Goal: Task Accomplishment & Management: Complete application form

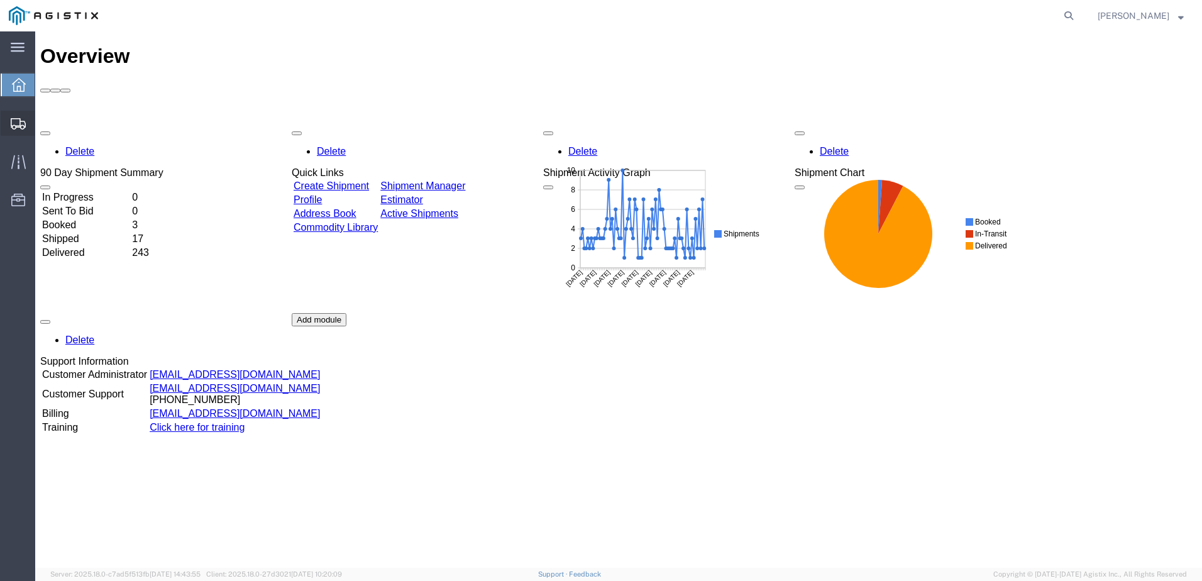
click at [0, 0] on span "Create from Template" at bounding box center [0, 0] width 0 height 0
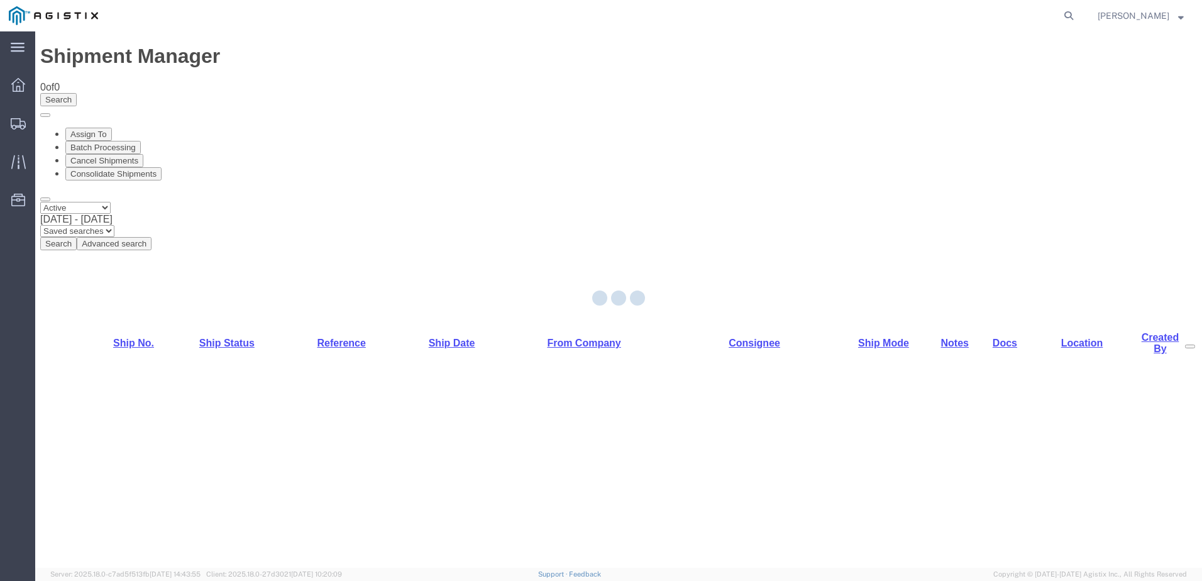
select select "PURCHORD"
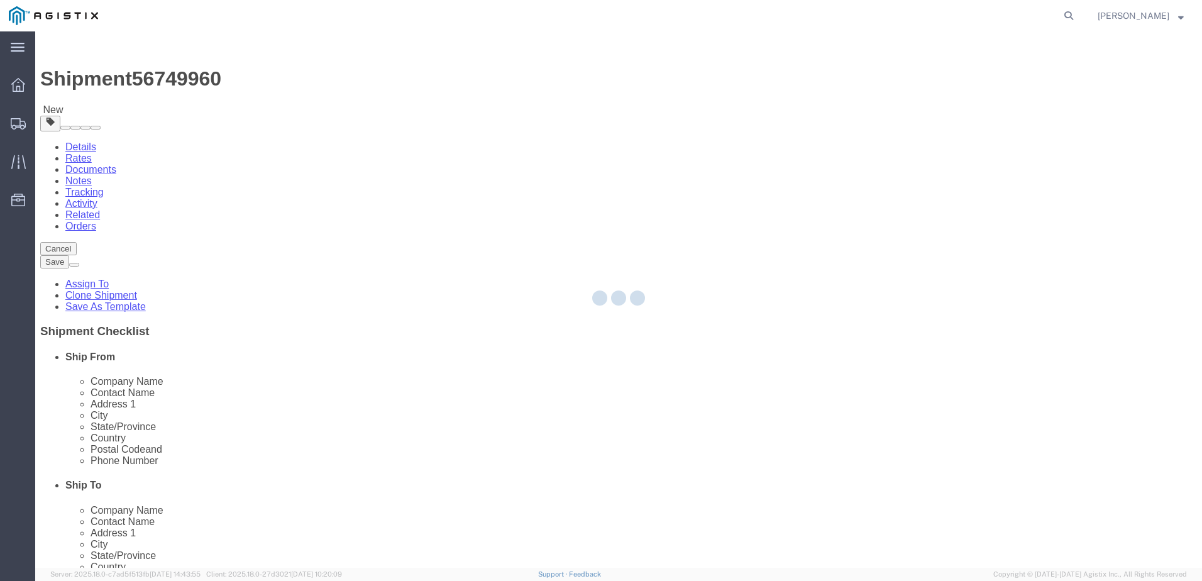
select select
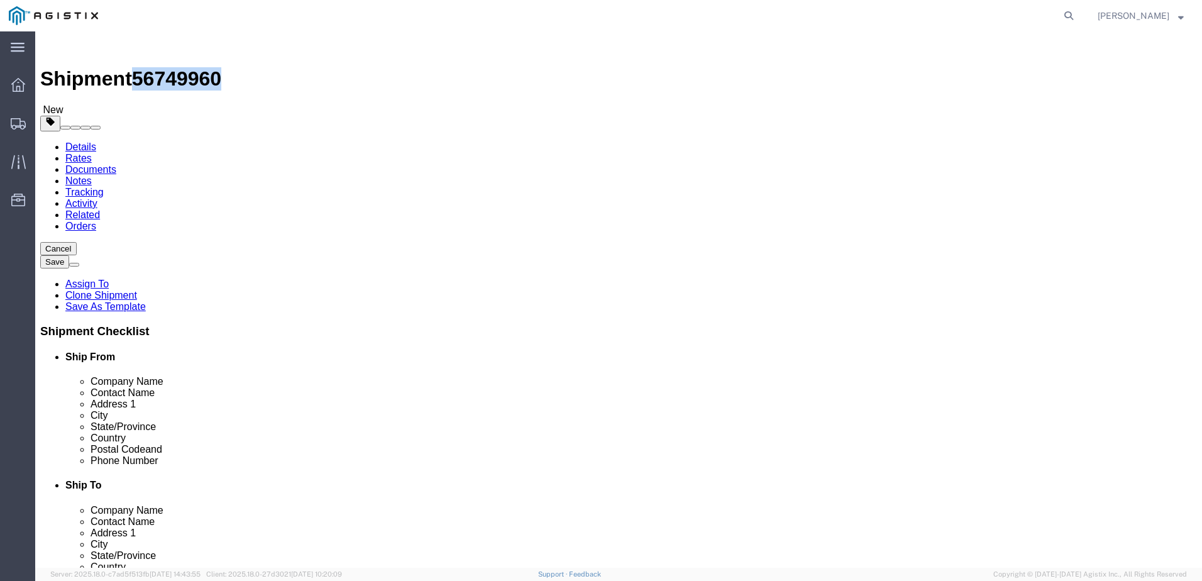
drag, startPoint x: 105, startPoint y: 14, endPoint x: 170, endPoint y: 16, distance: 64.8
click span "56749960"
copy span "56749960"
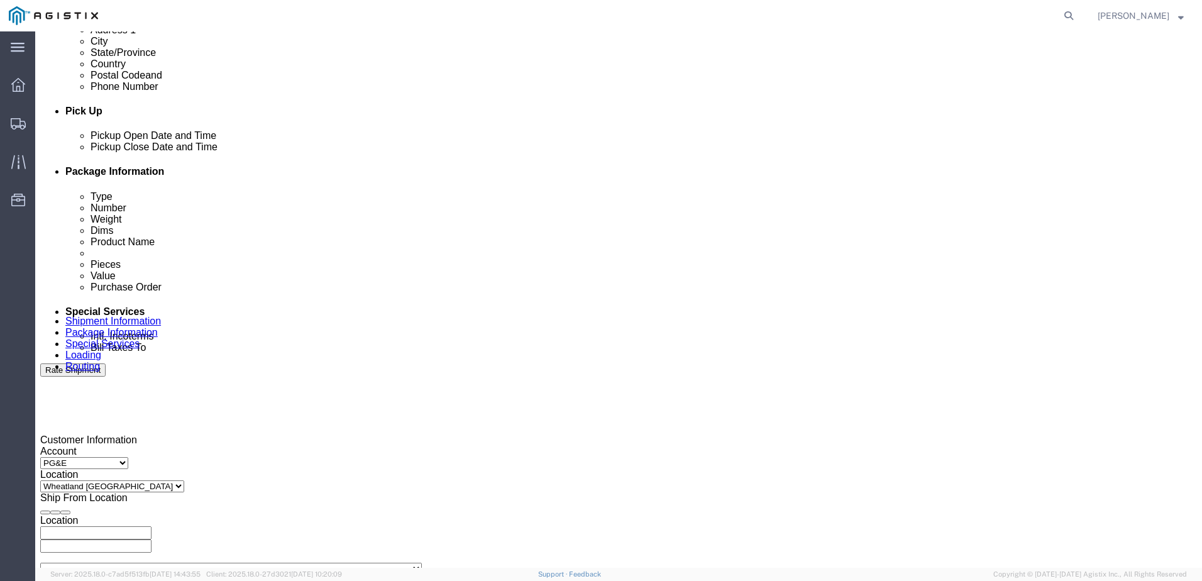
click div
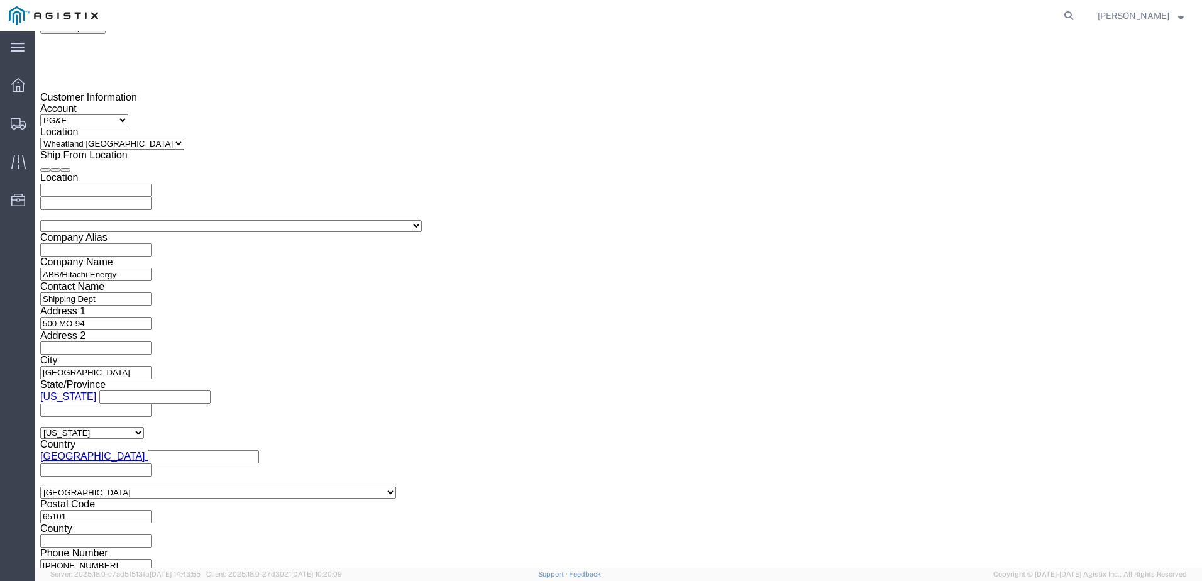
click button "Apply"
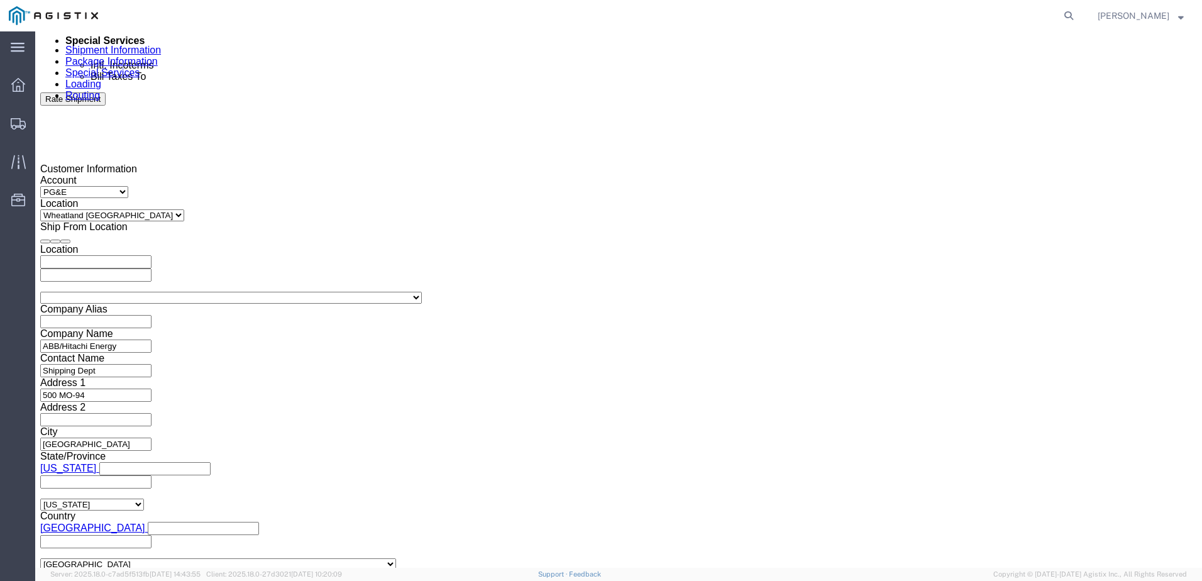
scroll to position [657, 0]
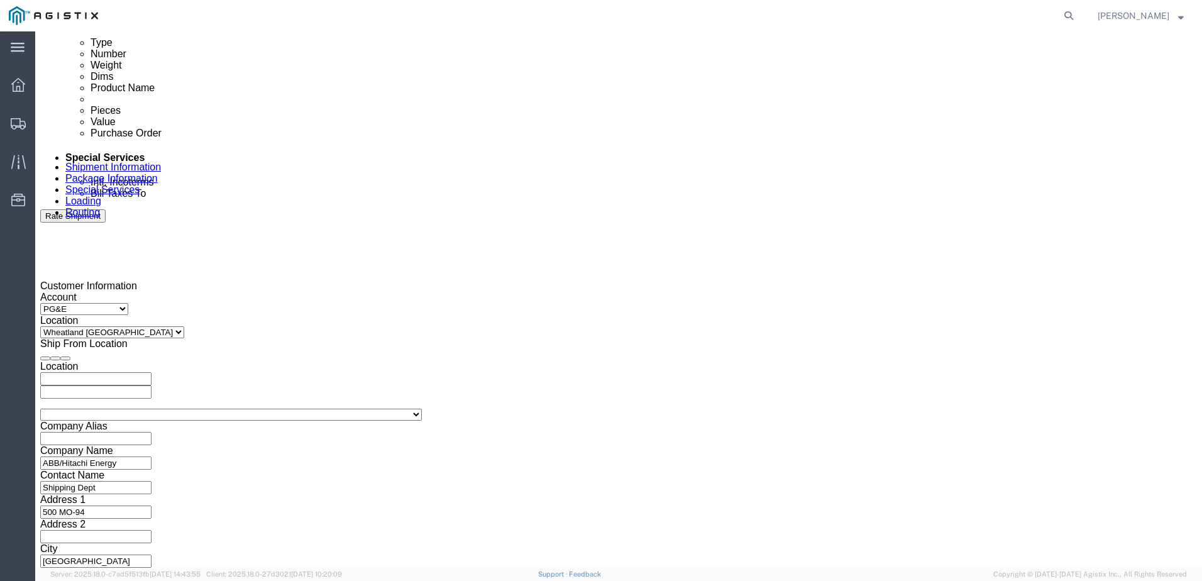
click div
click button "Apply"
click input "text"
type input "3501412795"
click select "Select Account Type Activity ID Airline Appointment Number ASN Batch Request # …"
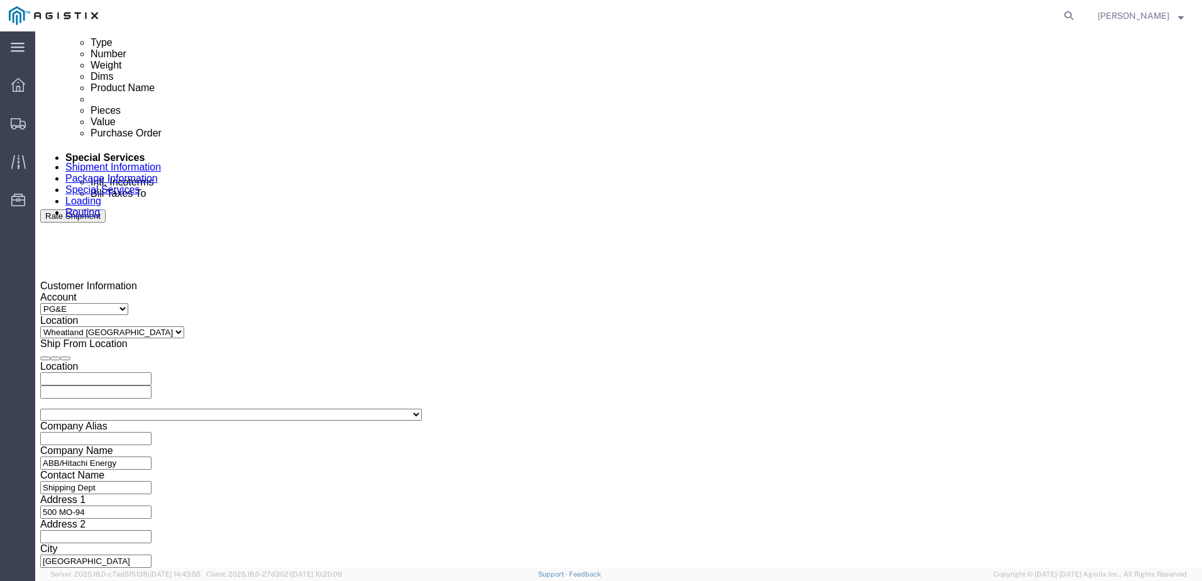
select select "BOL"
click select "Select Account Type Activity ID Airline Appointment Number ASN Batch Request # …"
drag, startPoint x: 520, startPoint y: 418, endPoint x: 510, endPoint y: 410, distance: 13.0
click input "text"
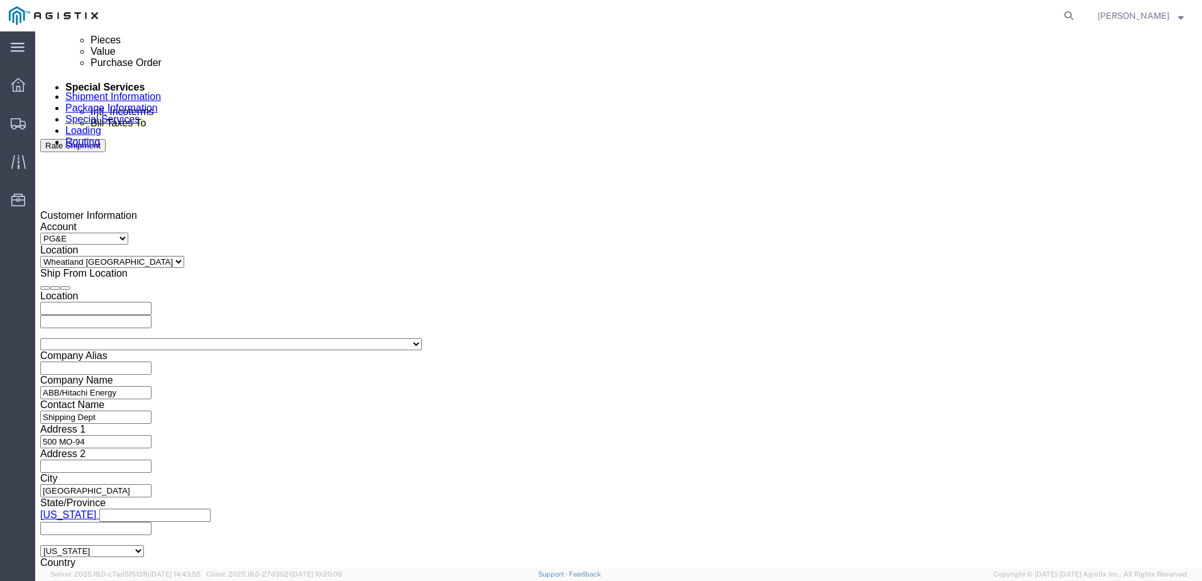
scroll to position [845, 0]
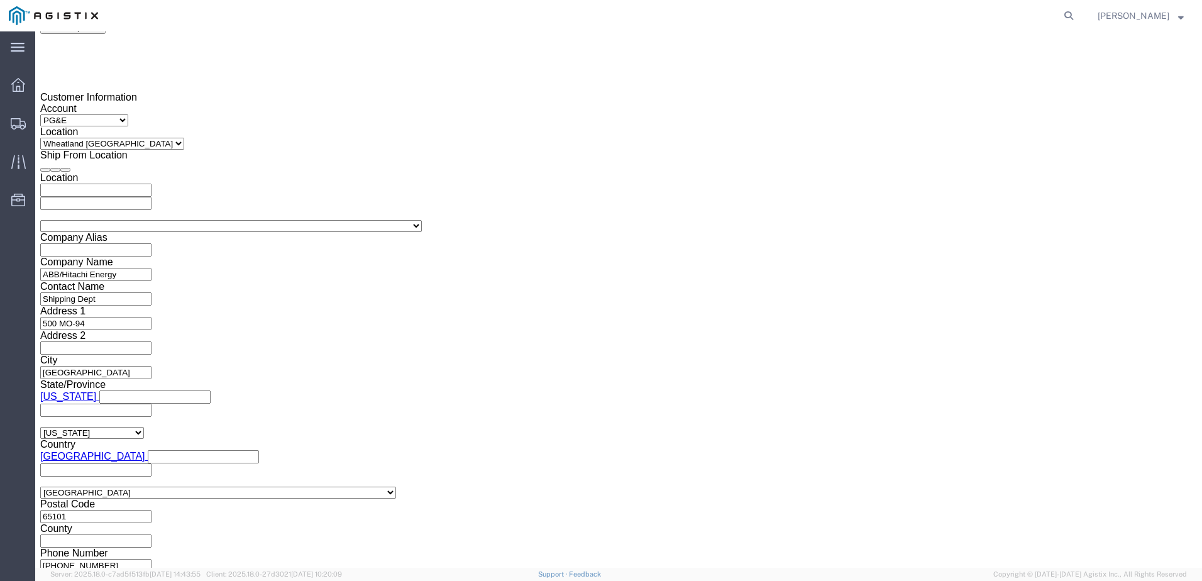
type input "JC00027F8"
click button "Continue"
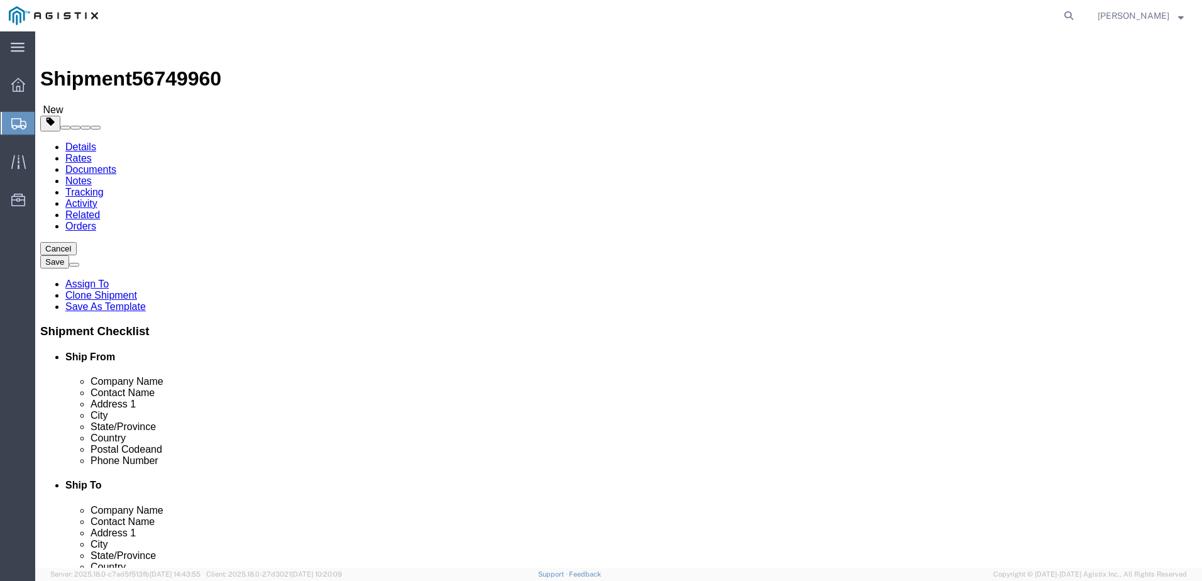
click input "text"
type input "1"
type input "5"
type input "234"
type input "72"
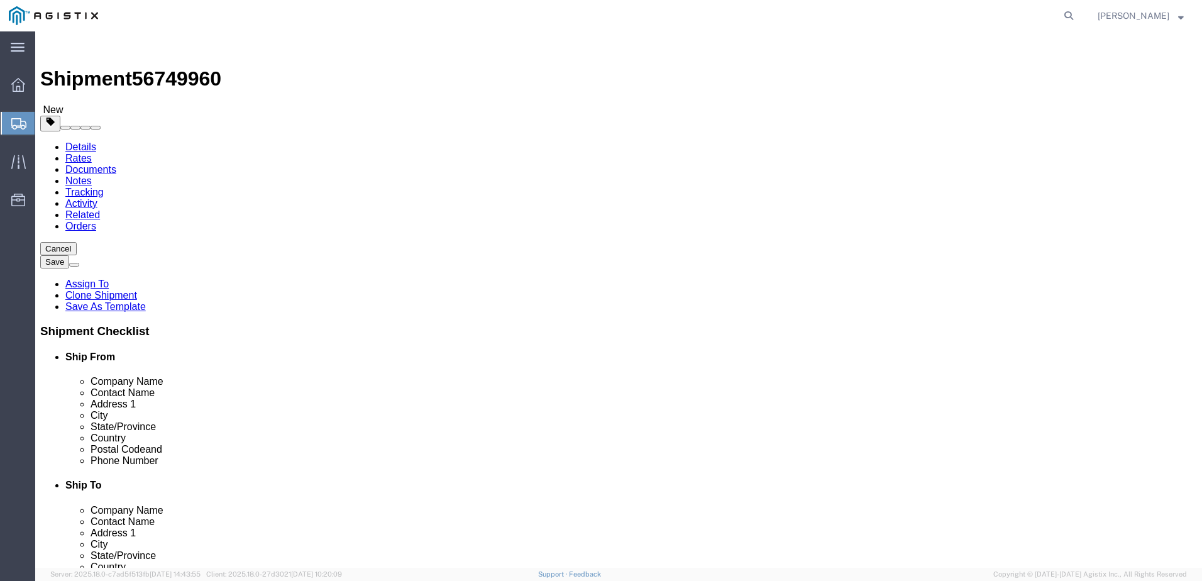
type input "72"
type input "11040.00"
click div "5 x Pallet(s) Standard (Not Stackable) Package Type Select Bulk Bundle(s) Cardb…"
click dd "0.00 Each"
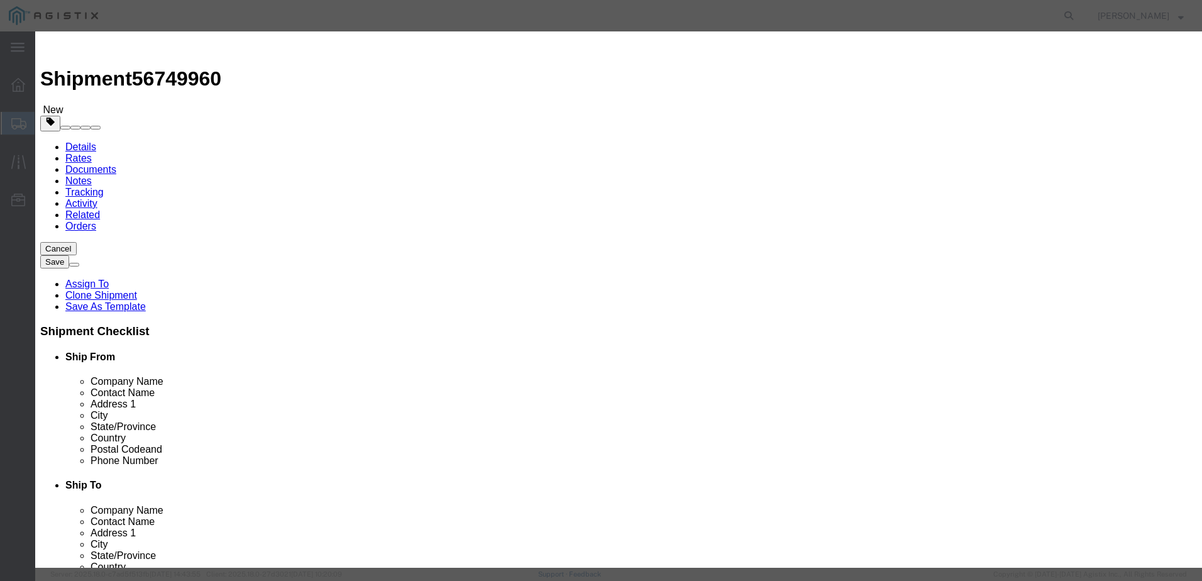
click div "Pieces 0.00 Select Bag Barrels 100Board Feet Bottle Box Blister Pack Carats Can…"
type input "5"
click button "Save & Close"
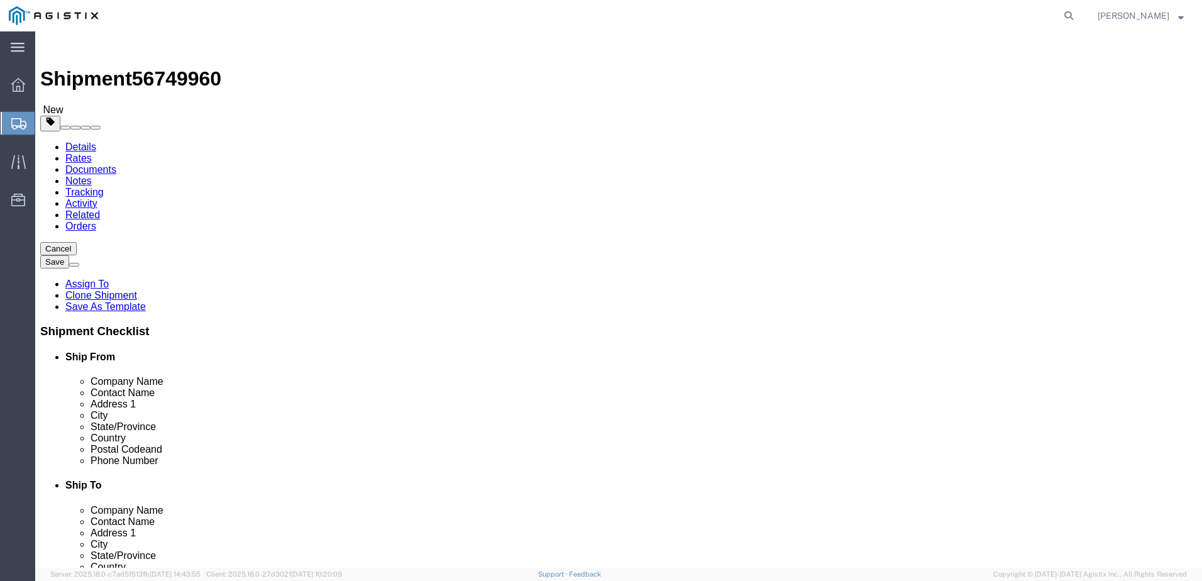
click span "button"
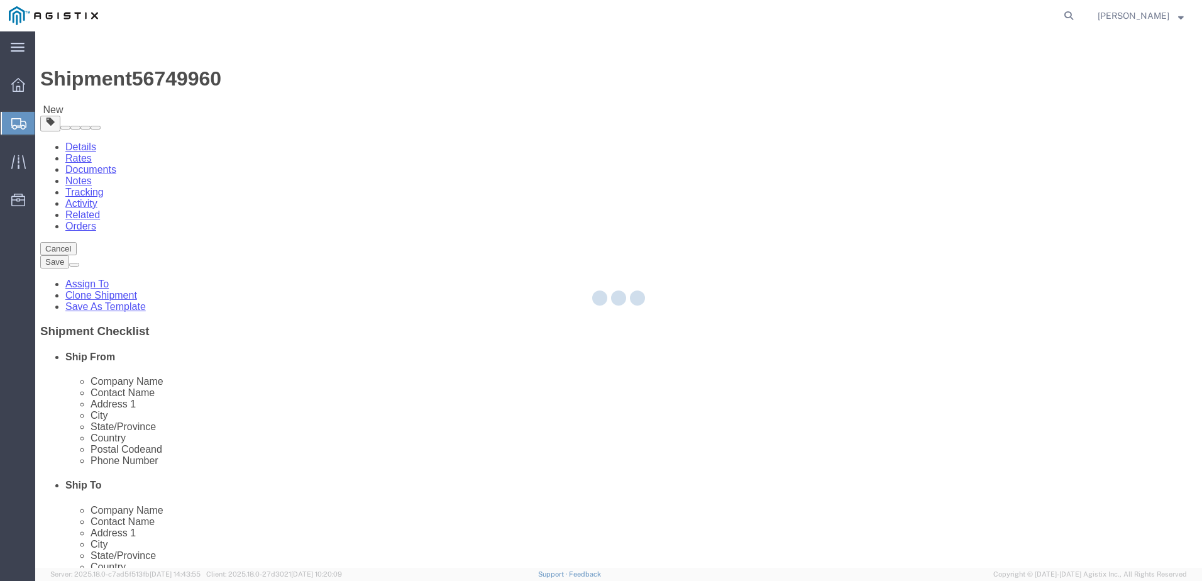
select select "PSNS"
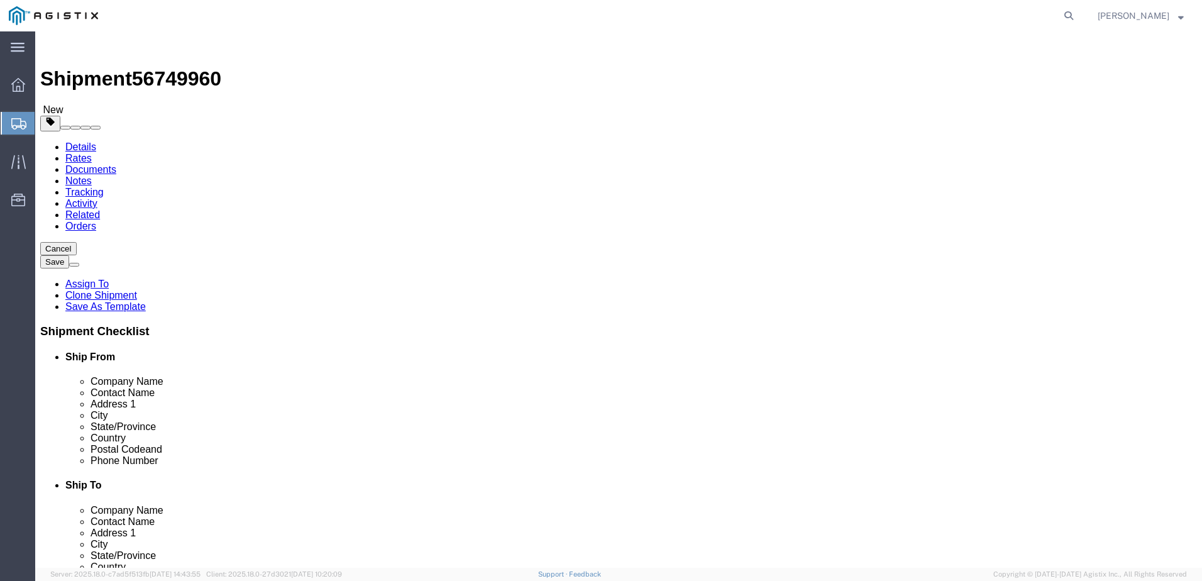
drag, startPoint x: 651, startPoint y: 262, endPoint x: 512, endPoint y: 271, distance: 139.2
click div "Package Type Select Bulk Bundle(s) Cardboard Box(es) Carton(s) Crate(s) Drum(s)…"
type input "3"
type input "180"
drag, startPoint x: 667, startPoint y: 314, endPoint x: 380, endPoint y: 334, distance: 288.5
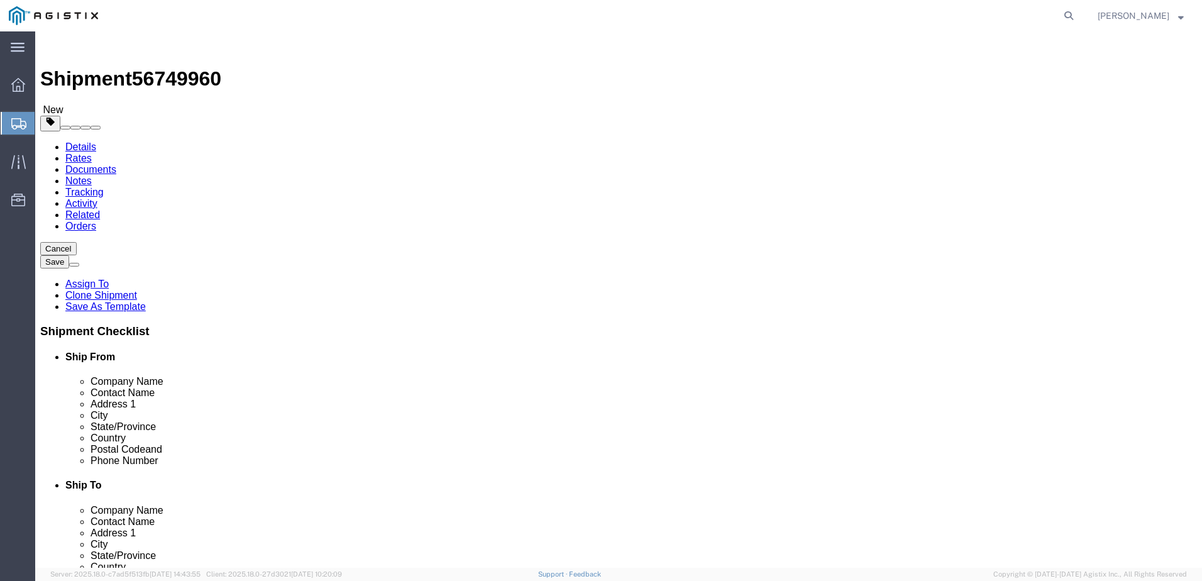
click div "5 x Pallet(s) Standard (Not Stackable) Package Type Select Bulk Bundle(s) Cardb…"
type input "7340.00"
click dd "5.00 Each"
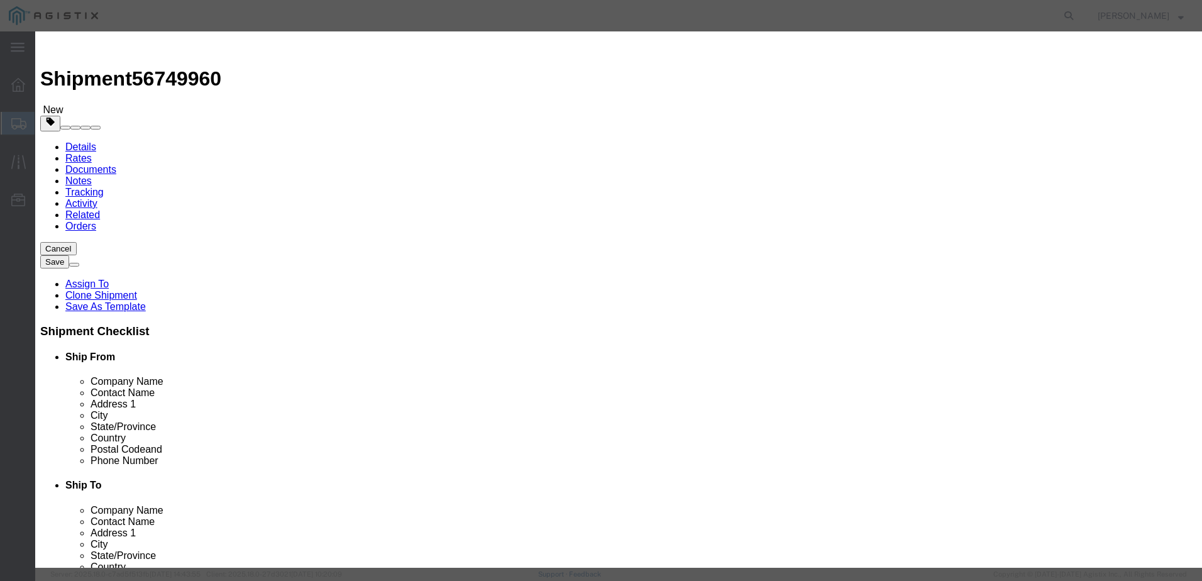
click div "Pieces 5.00 Select Bag Barrels 100Board Feet Bottle Box Blister Pack Carats Can…"
type input "3"
click button "Save & Close"
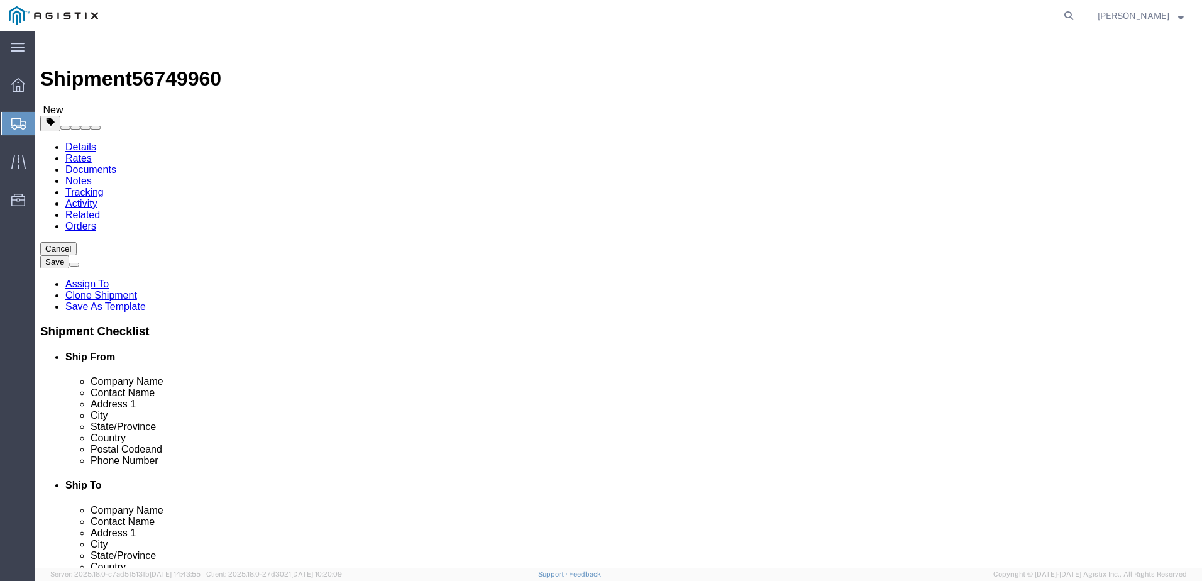
click link "Documents"
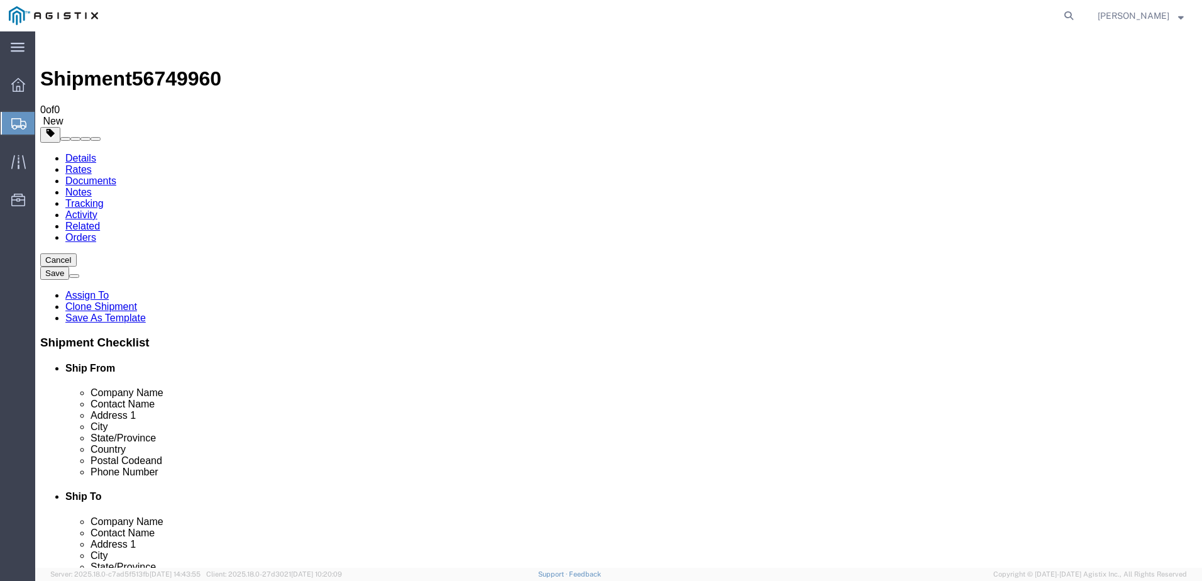
click at [92, 153] on link "Details" at bounding box center [80, 158] width 31 height 11
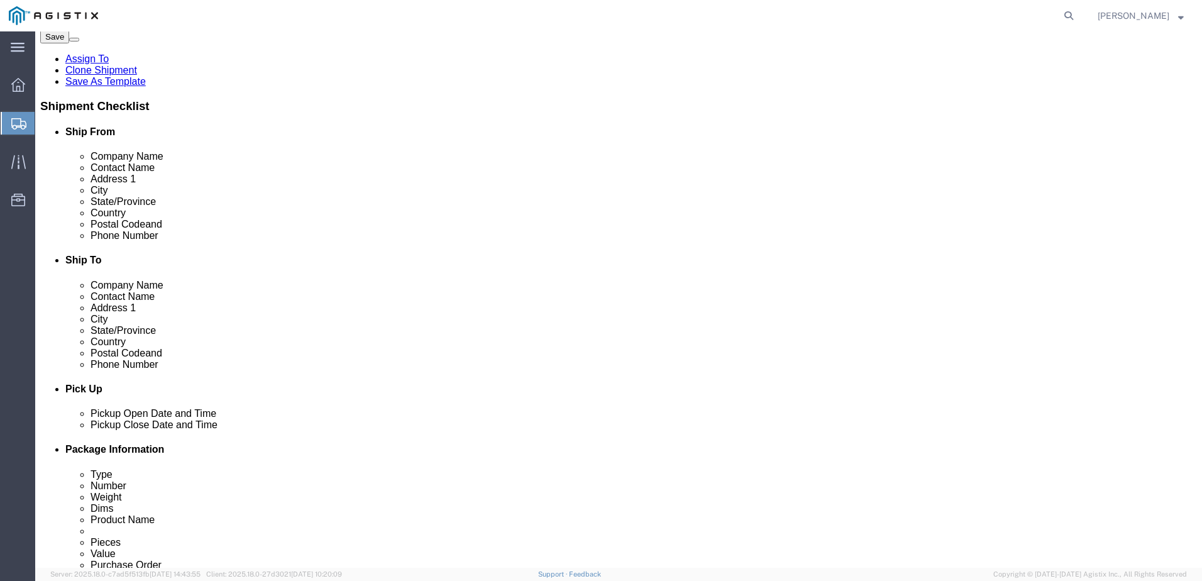
scroll to position [314, 0]
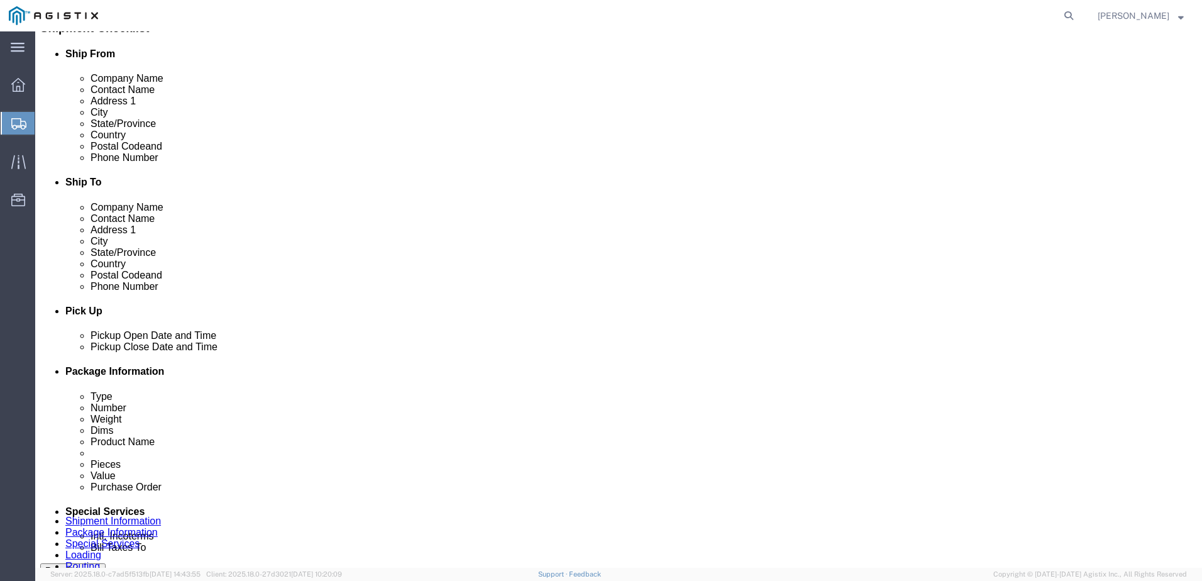
click button "Add Stop"
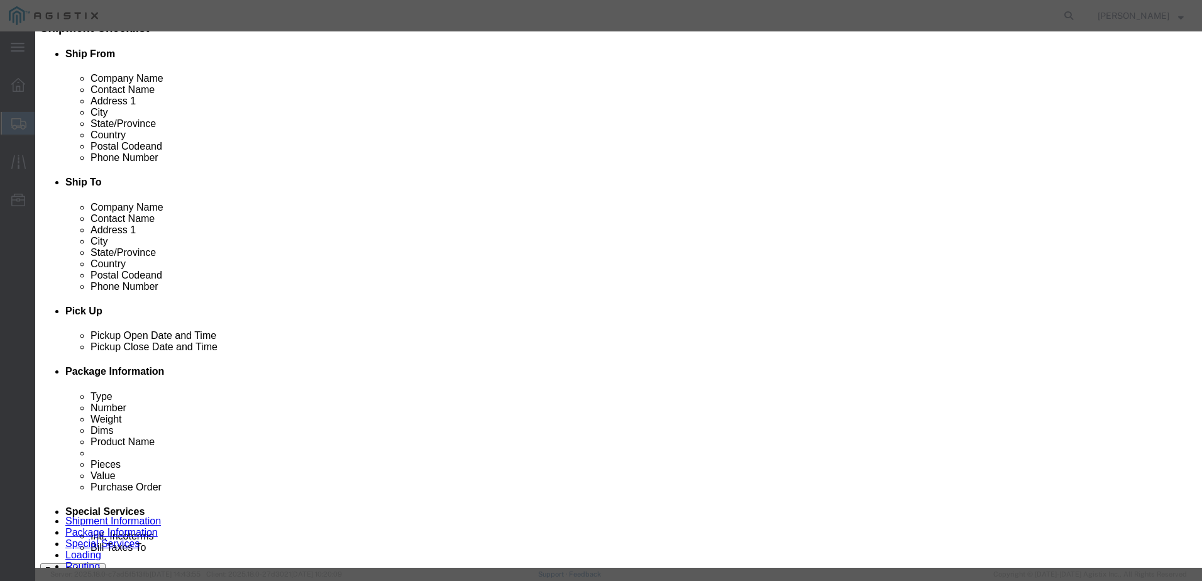
type input "FRES"
select select "19745"
type input "PG&E"
type input "[STREET_ADDRESS]"
type input "[GEOGRAPHIC_DATA]"
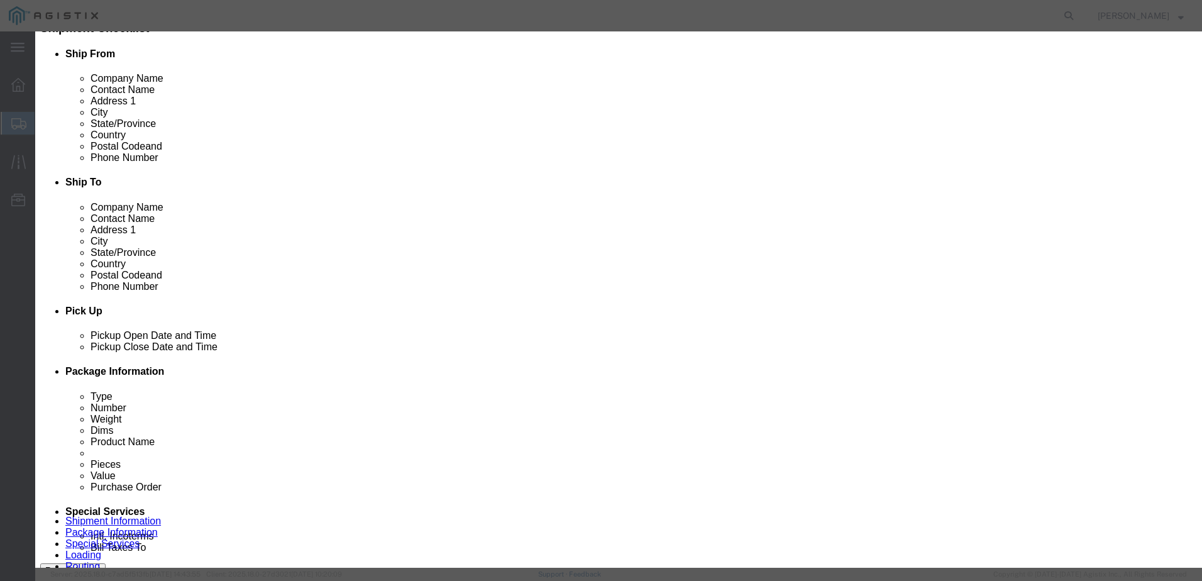
type input "93725"
select select "CA"
click input "text"
type input "r"
type input "Receiving"
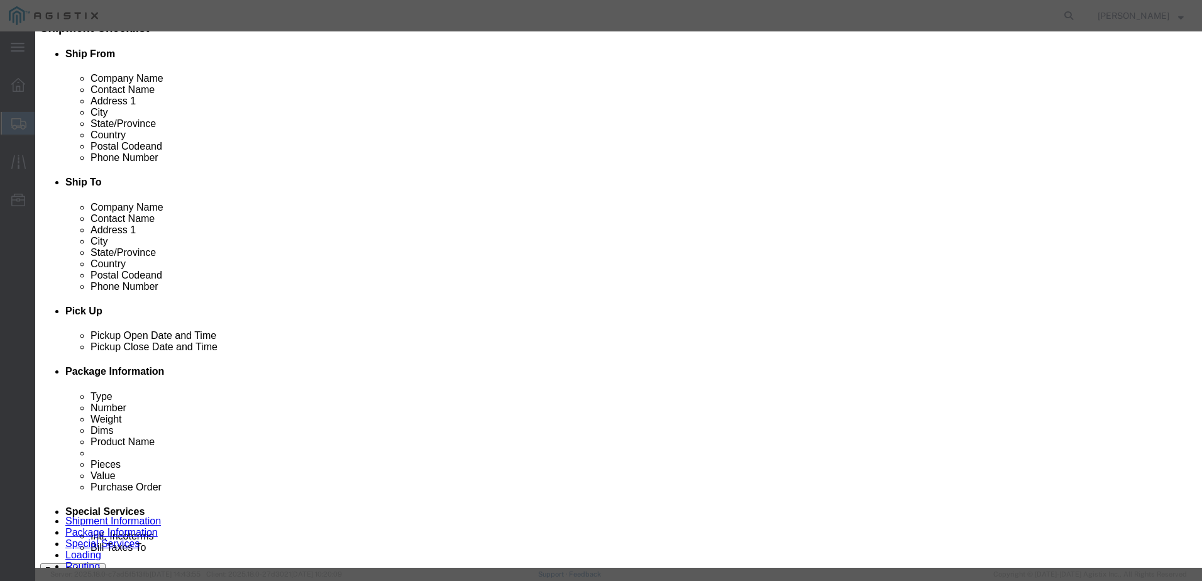
click input "PG&E"
click input "text"
type input "[PHONE_NUMBER]"
click button "Save"
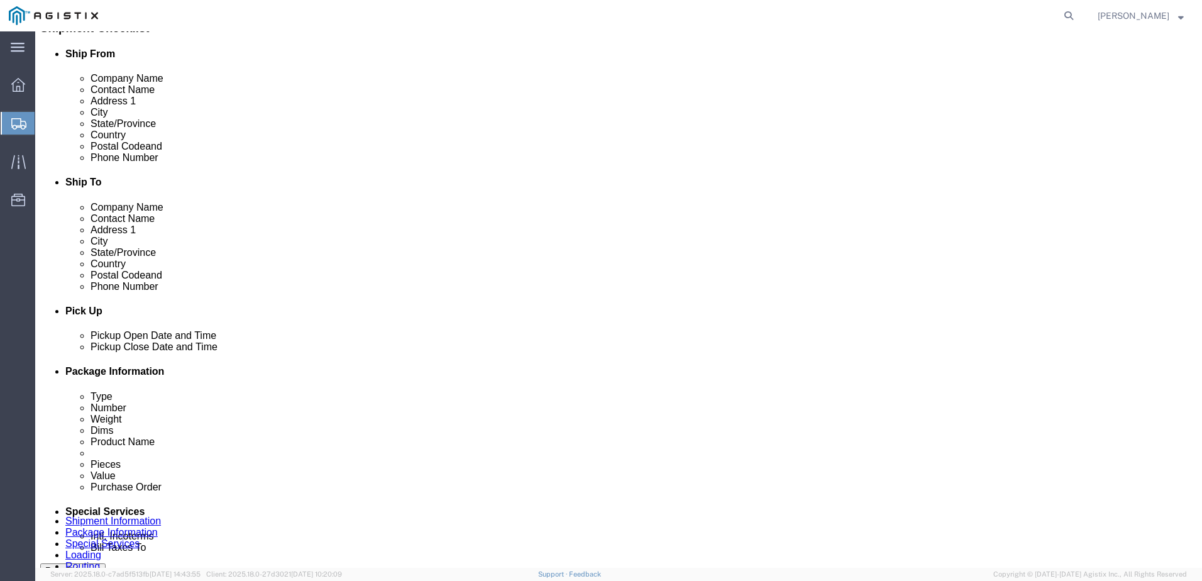
click select "Pickup Delivery"
select select "D"
click select "Pickup Delivery"
click link "Documents"
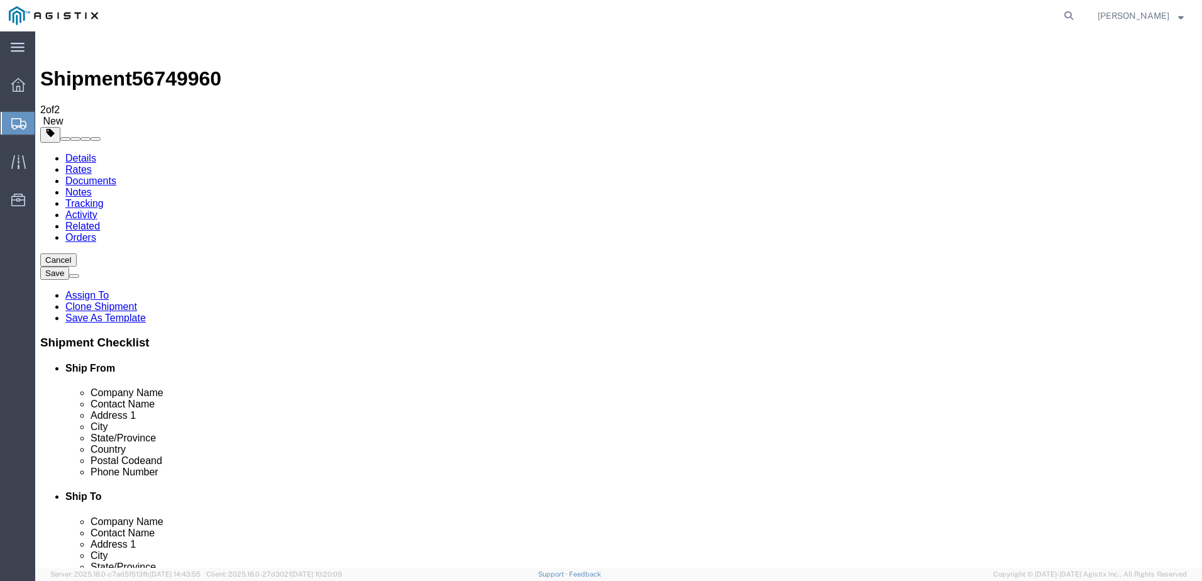
checkbox input "true"
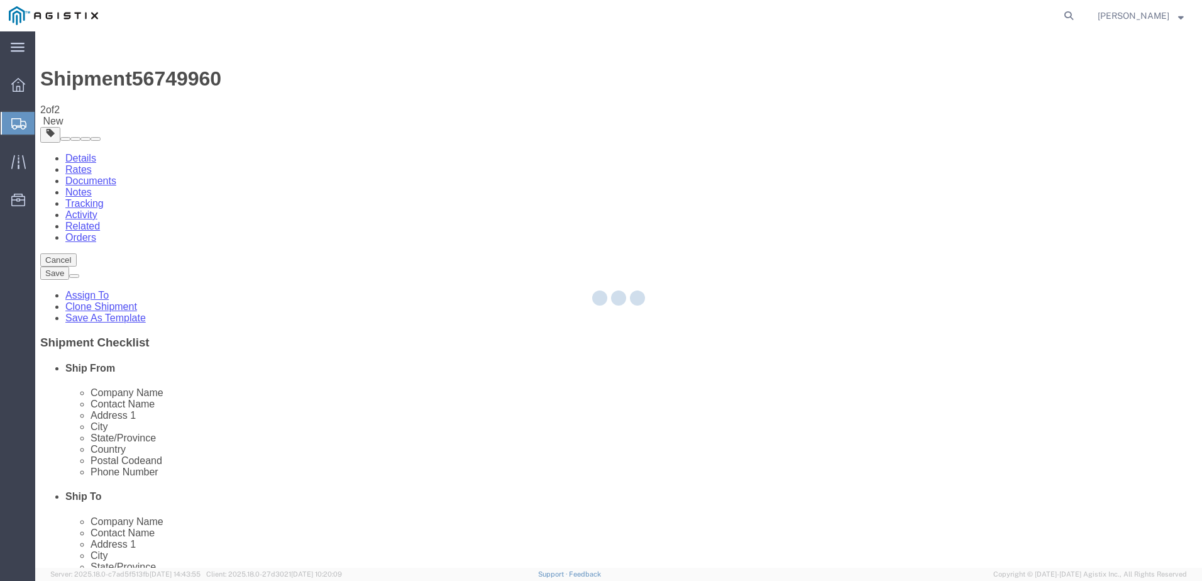
select select
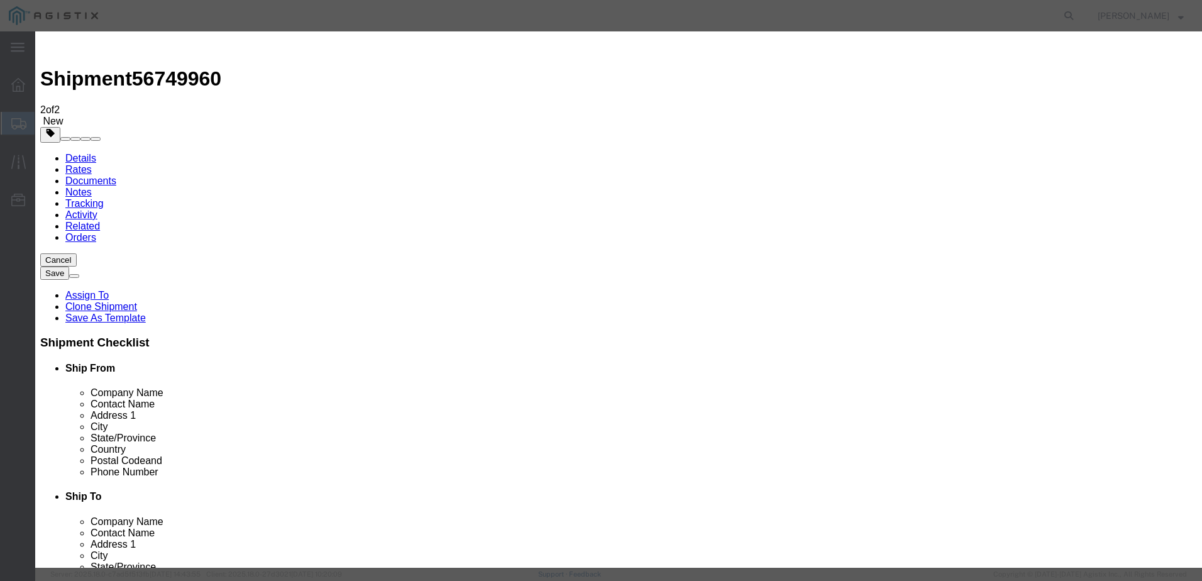
click icon "button"
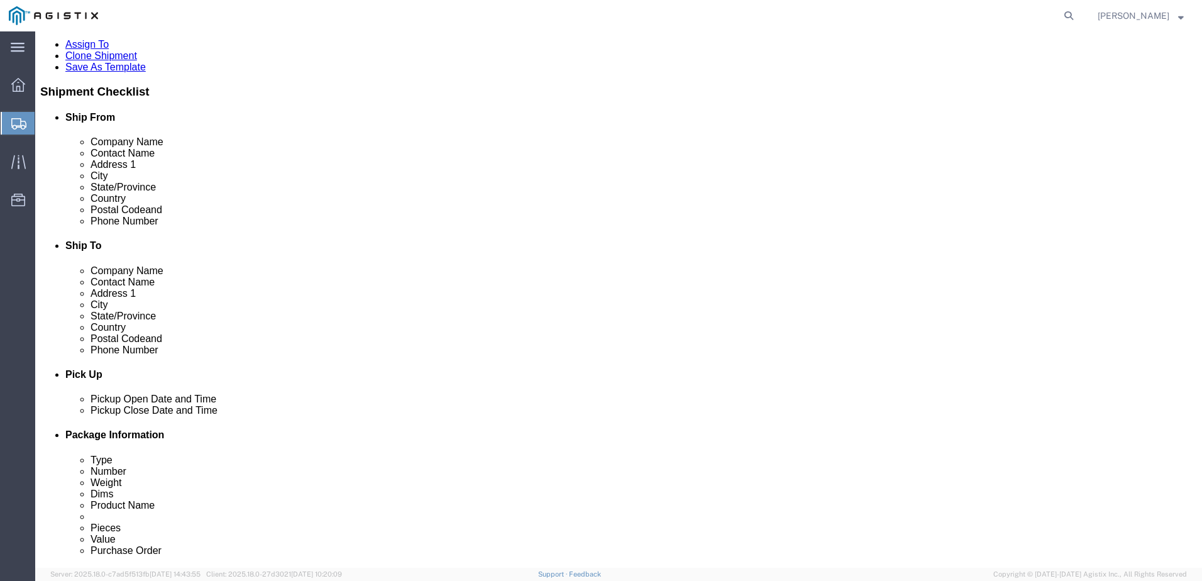
scroll to position [251, 0]
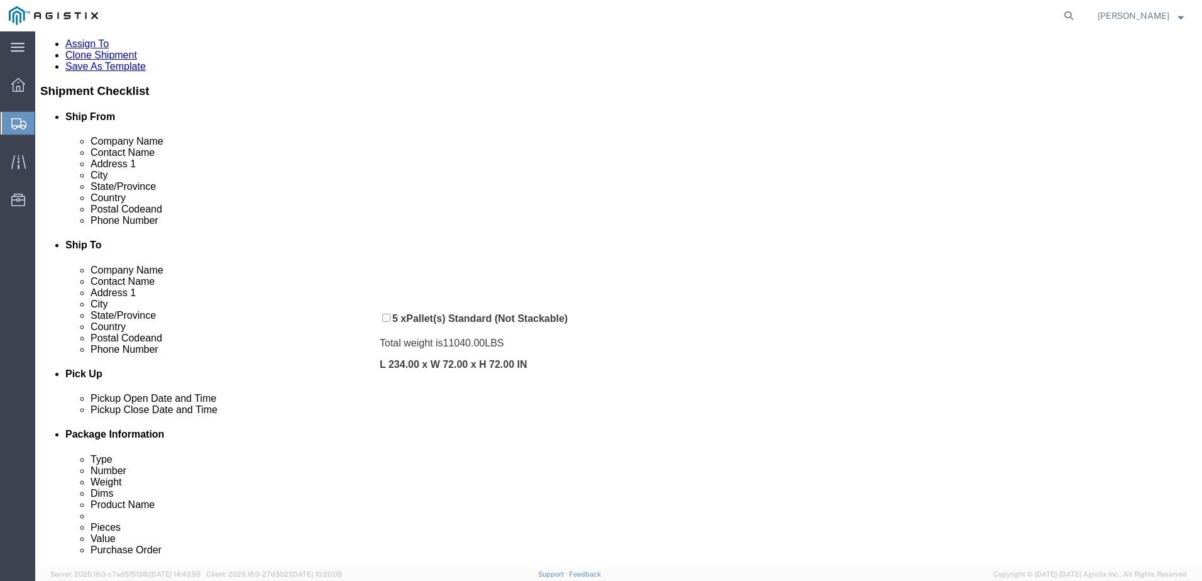
drag, startPoint x: 343, startPoint y: 488, endPoint x: 354, endPoint y: 280, distance: 208.3
click div "Pickups + Add Stop From : ABB/Hitachi Energy 500 MO-94, [GEOGRAPHIC_DATA], [GEO…"
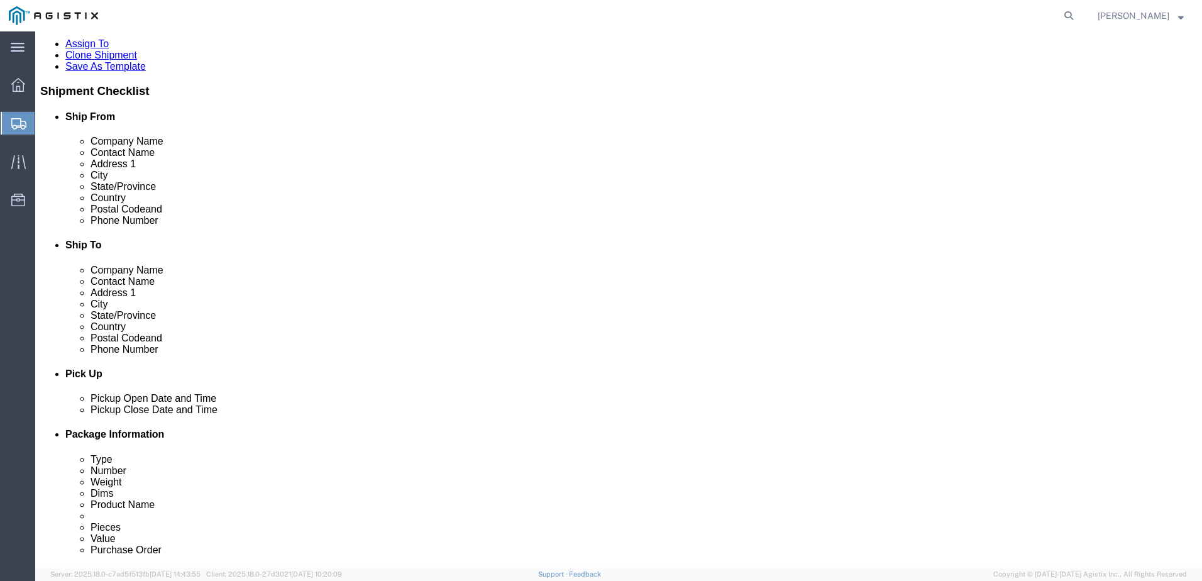
click button "Rate Shipment"
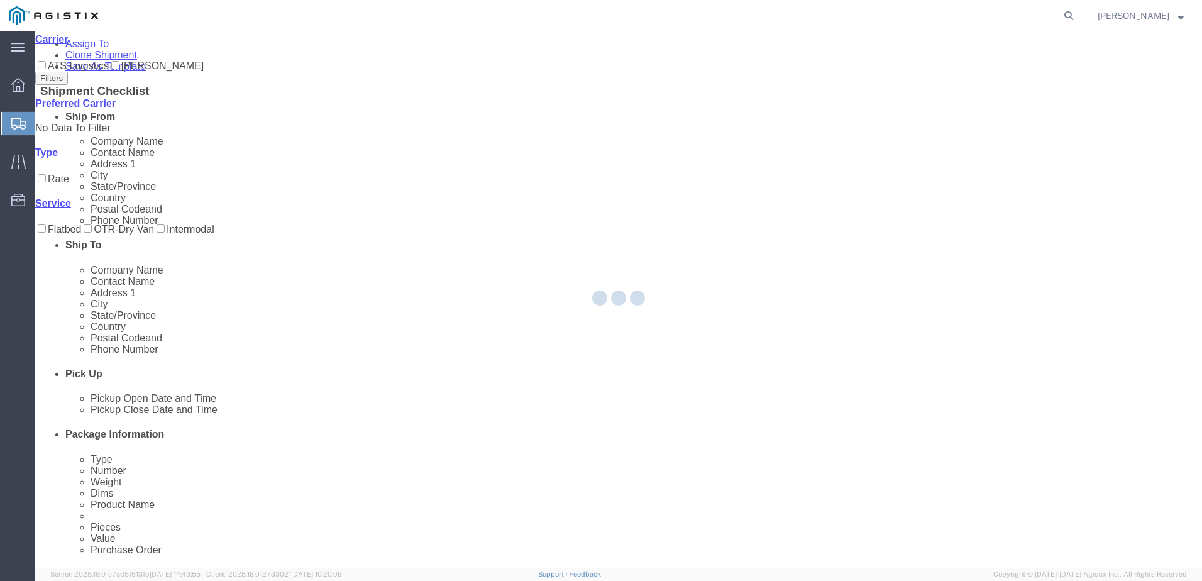
scroll to position [0, 0]
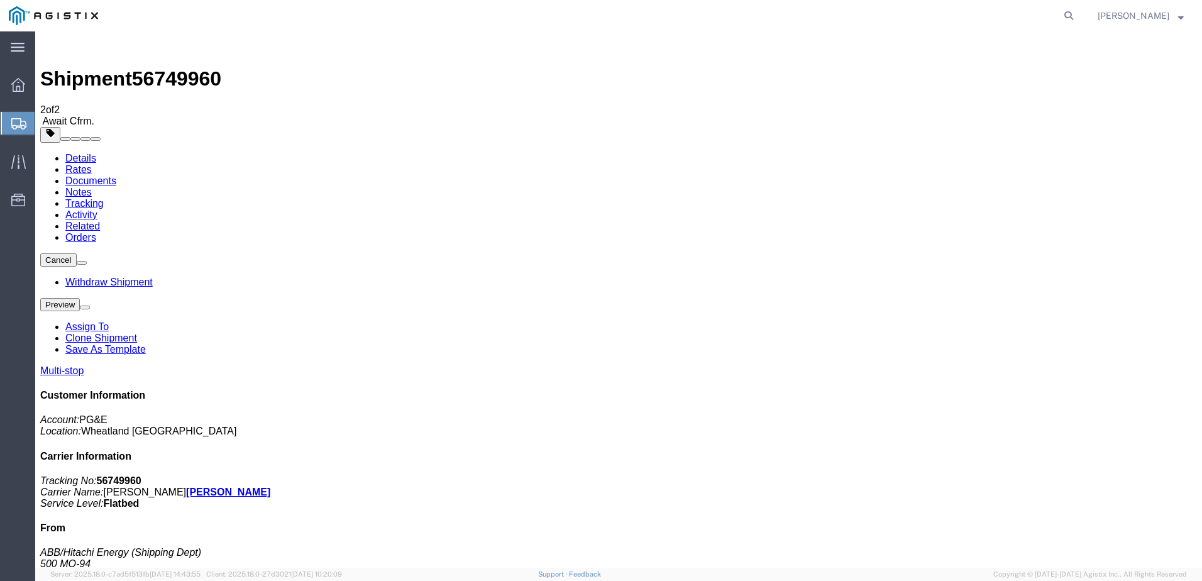
click at [0, 0] on span "Create from Template" at bounding box center [0, 0] width 0 height 0
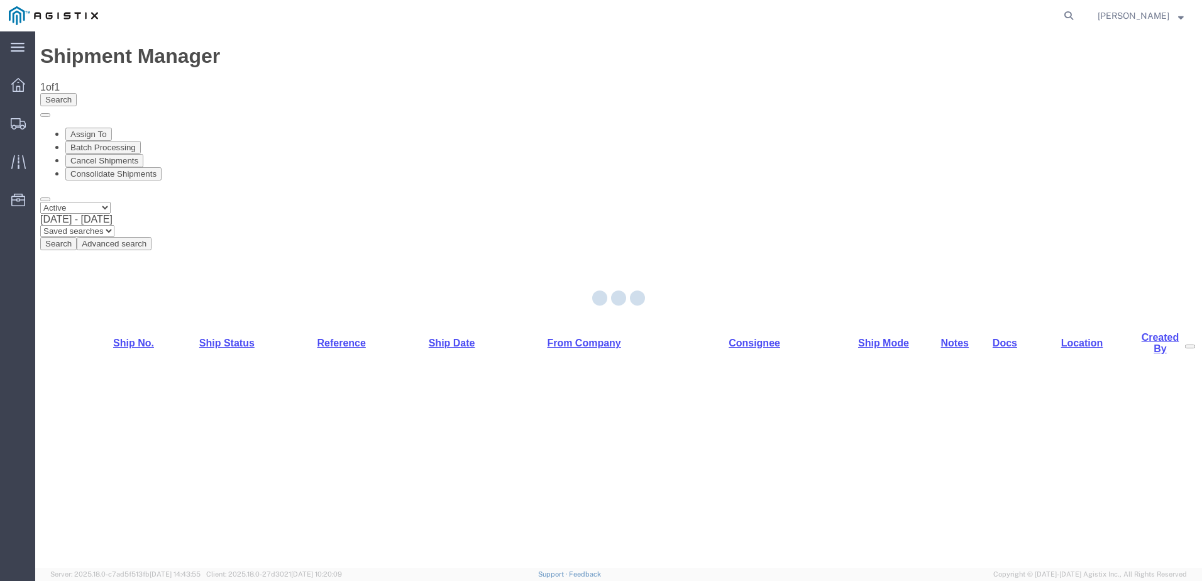
select select "PURCHORD"
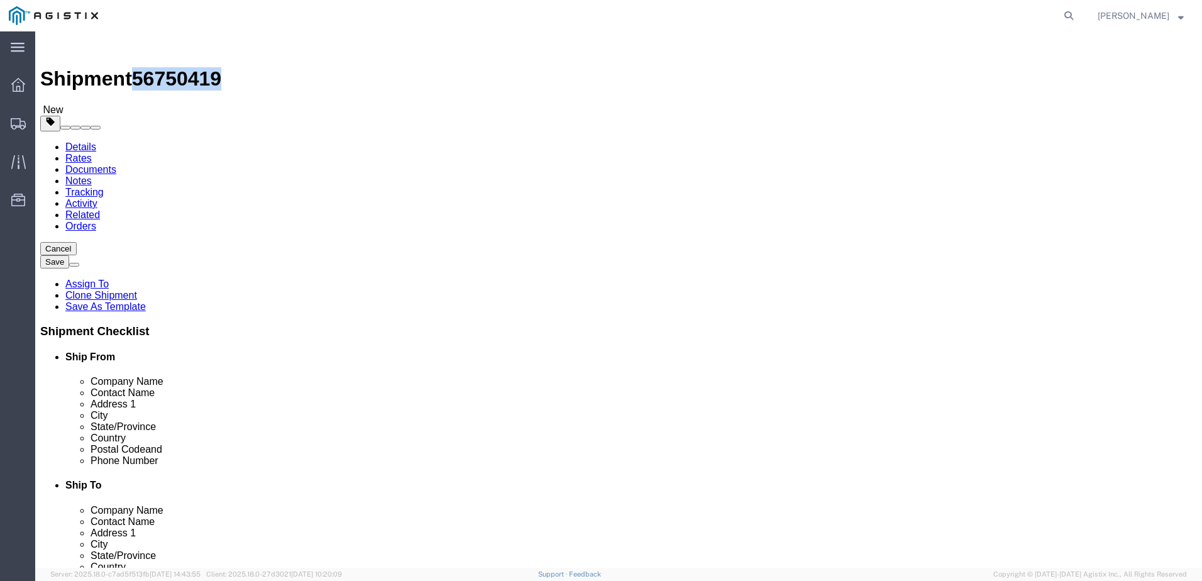
drag, startPoint x: 108, startPoint y: 18, endPoint x: 170, endPoint y: 16, distance: 62.2
click span "56750419"
copy span "56750419"
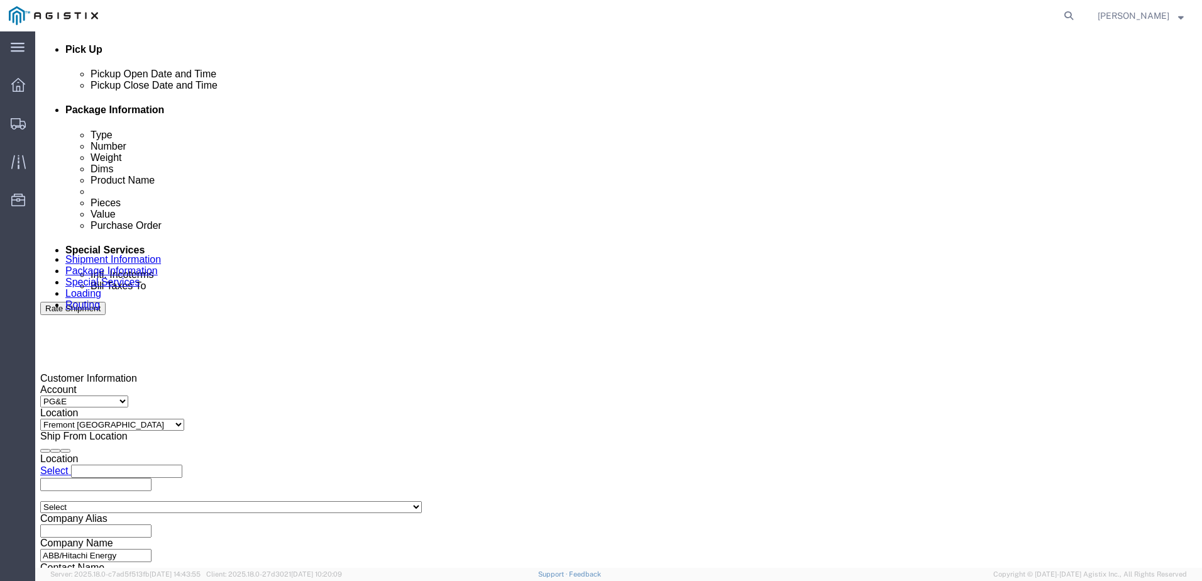
scroll to position [566, 0]
drag, startPoint x: 516, startPoint y: 397, endPoint x: 520, endPoint y: 386, distance: 11.3
click div
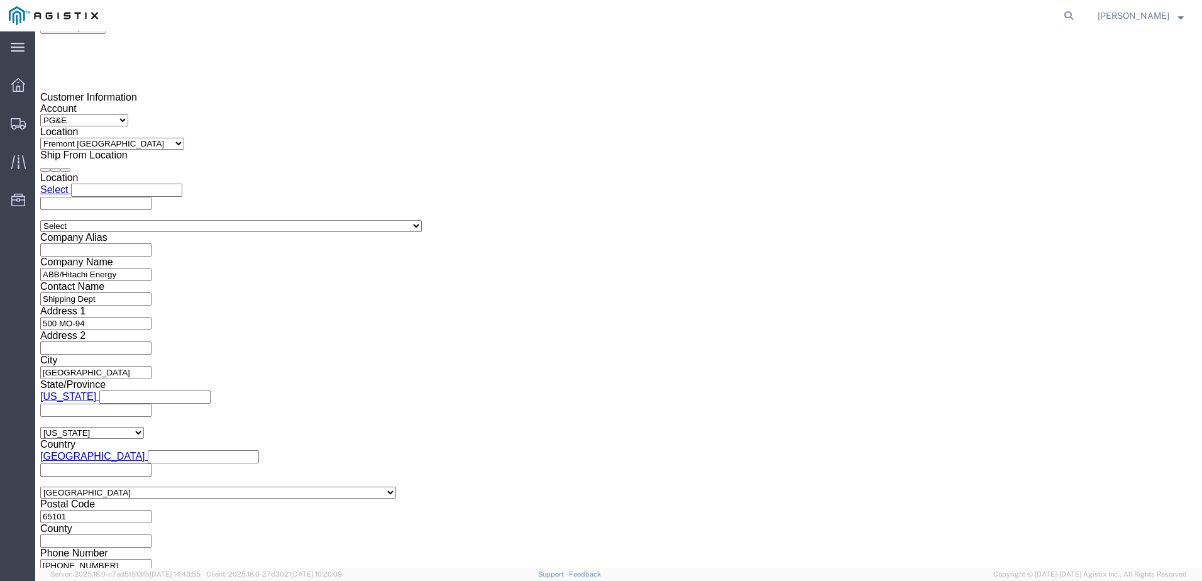
click button "Apply"
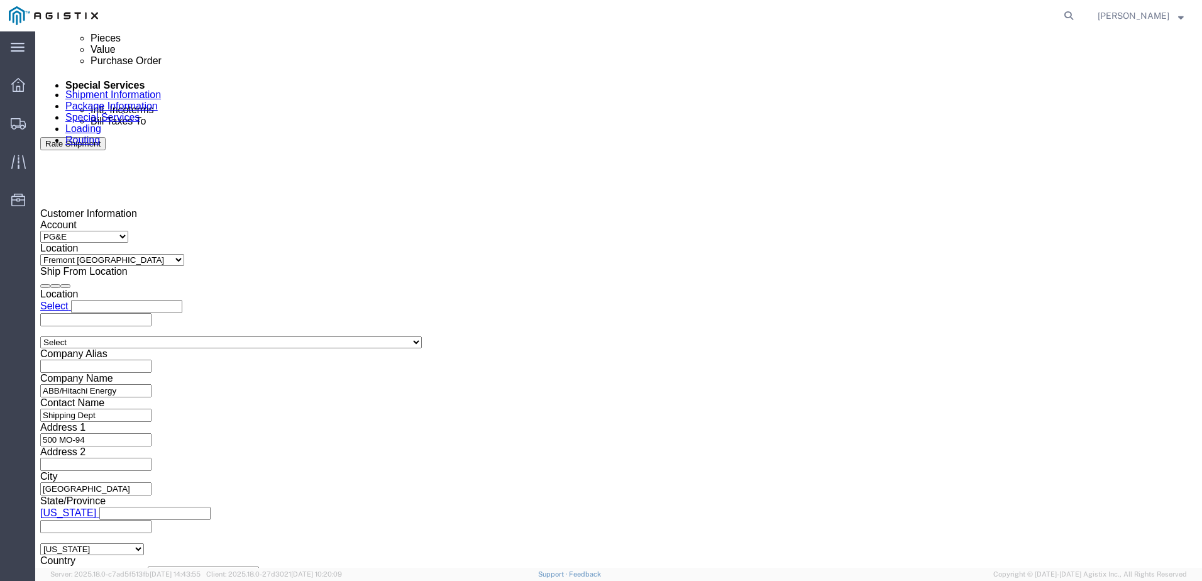
scroll to position [720, 0]
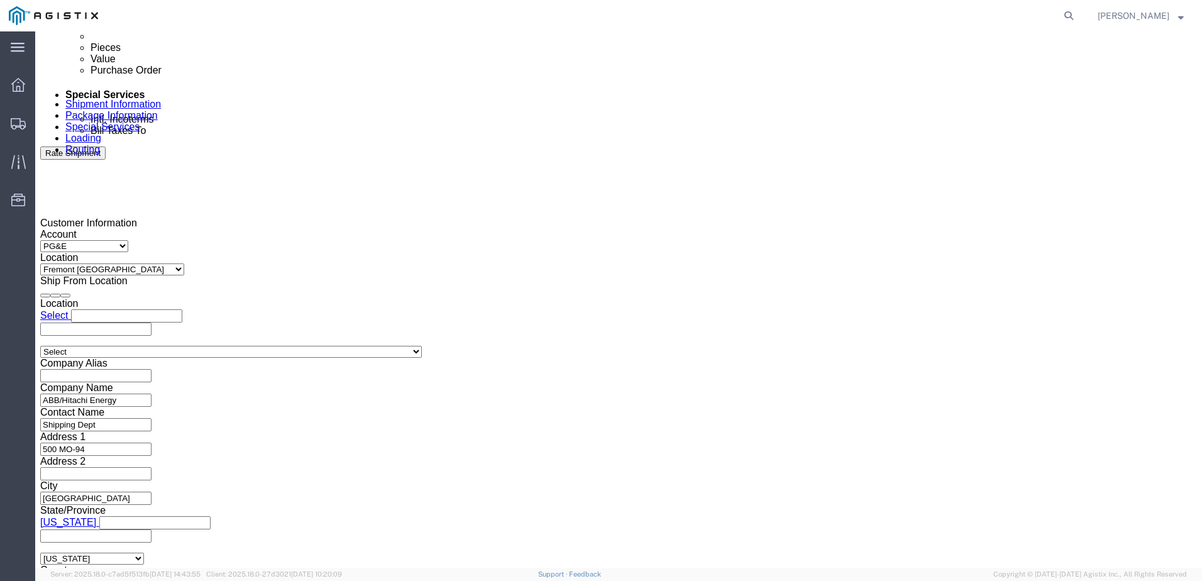
click div
click button "Apply"
click input "text"
type input "3501411926"
drag, startPoint x: 365, startPoint y: 359, endPoint x: 349, endPoint y: 346, distance: 20.1
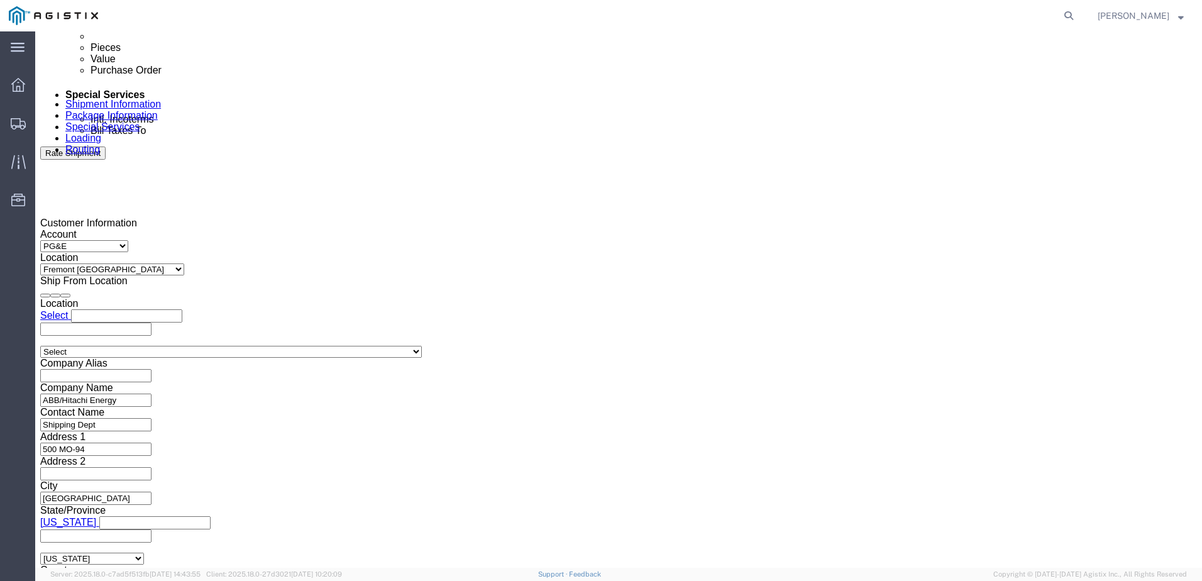
click select "Select Account Type Activity ID Airline Appointment Number ASN Batch Request # …"
select select "BOL"
click select "Select Account Type Activity ID Airline Appointment Number ASN Batch Request # …"
click input "text"
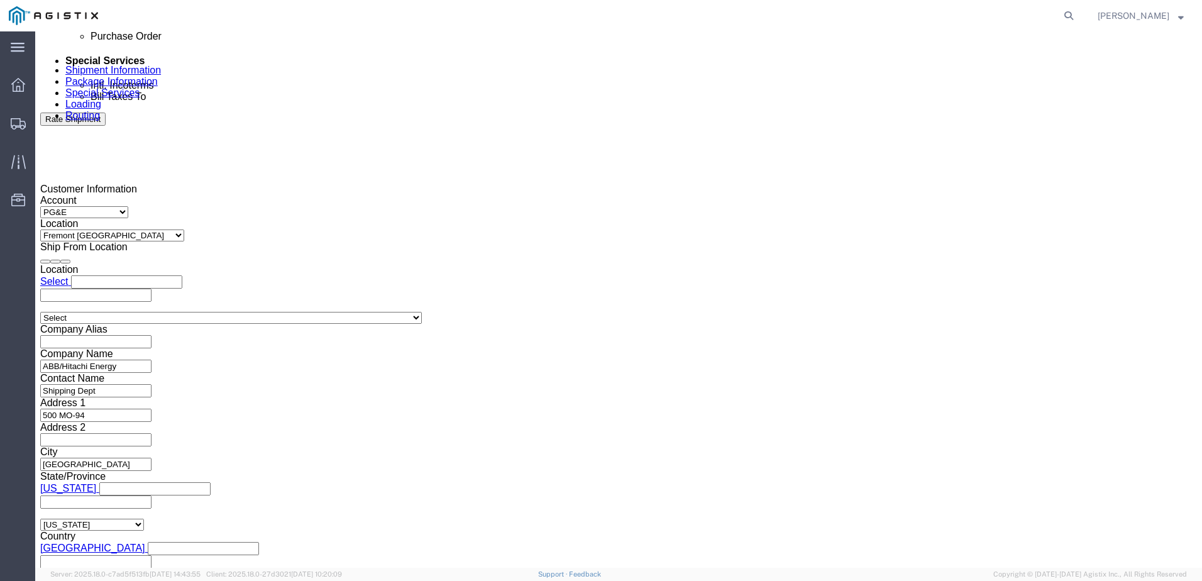
scroll to position [845, 0]
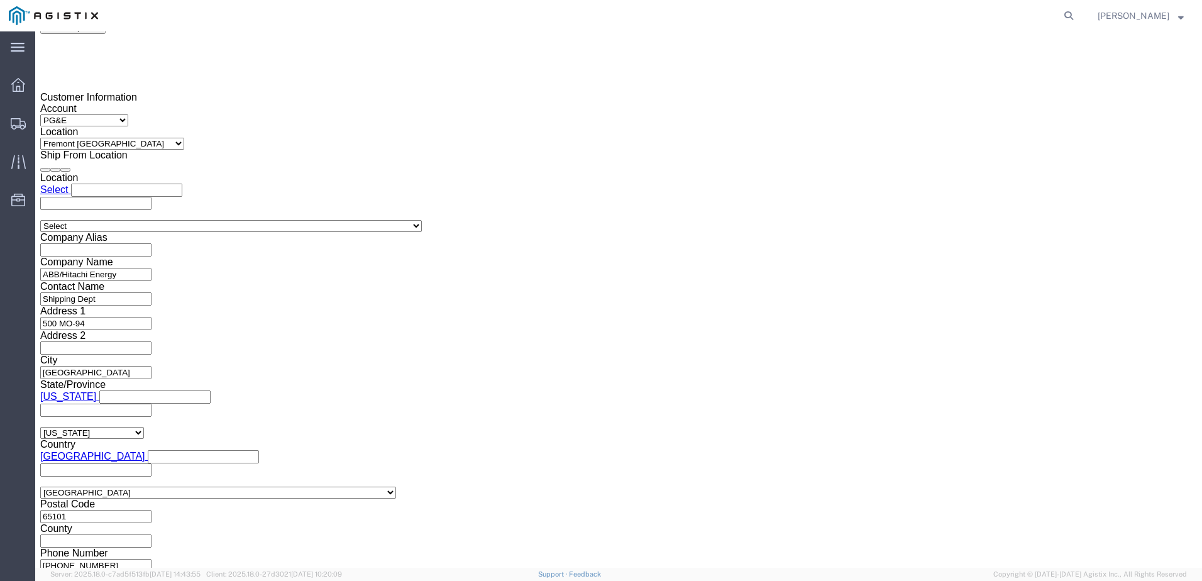
type input "JC00027FA"
click button "Continue"
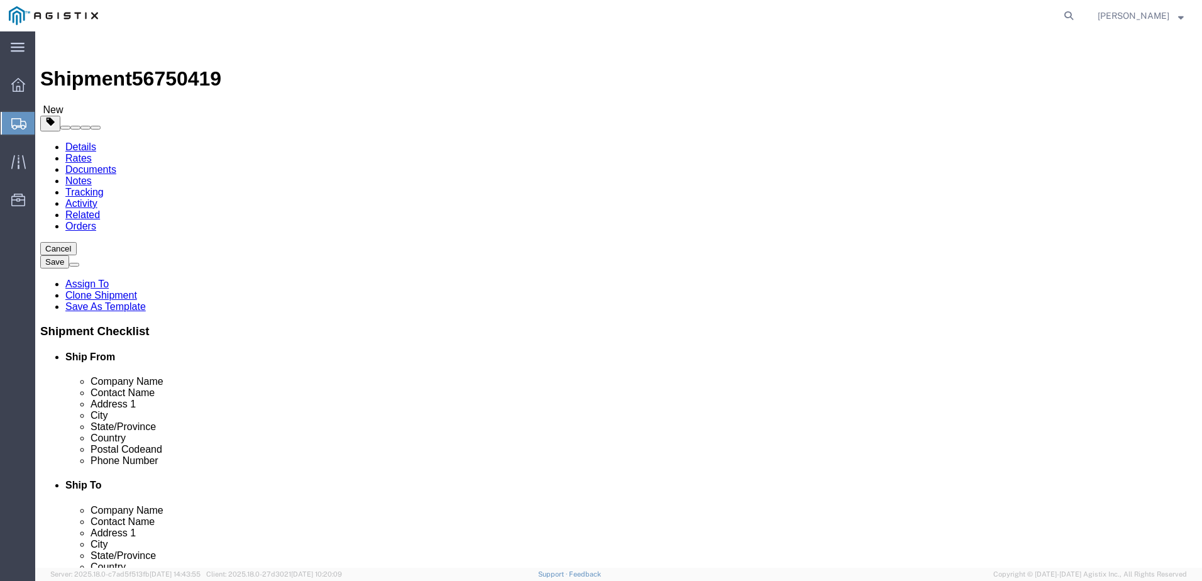
click input "text"
type input "1"
type input "7"
type input "494"
type input "72"
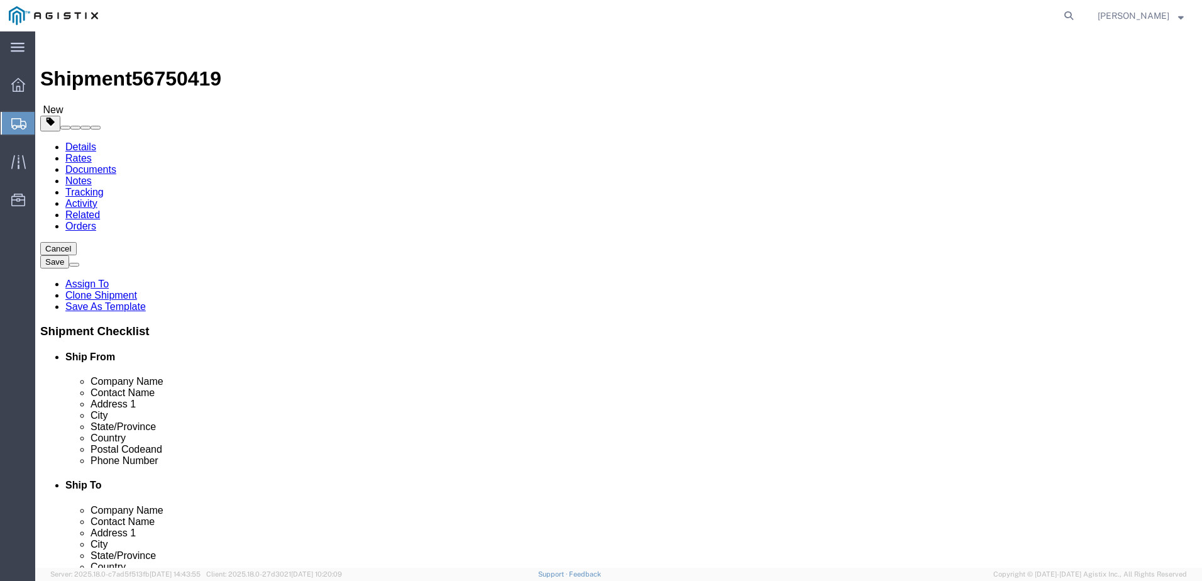
type input "72"
type input "19940.00"
click dd "1.00 USD"
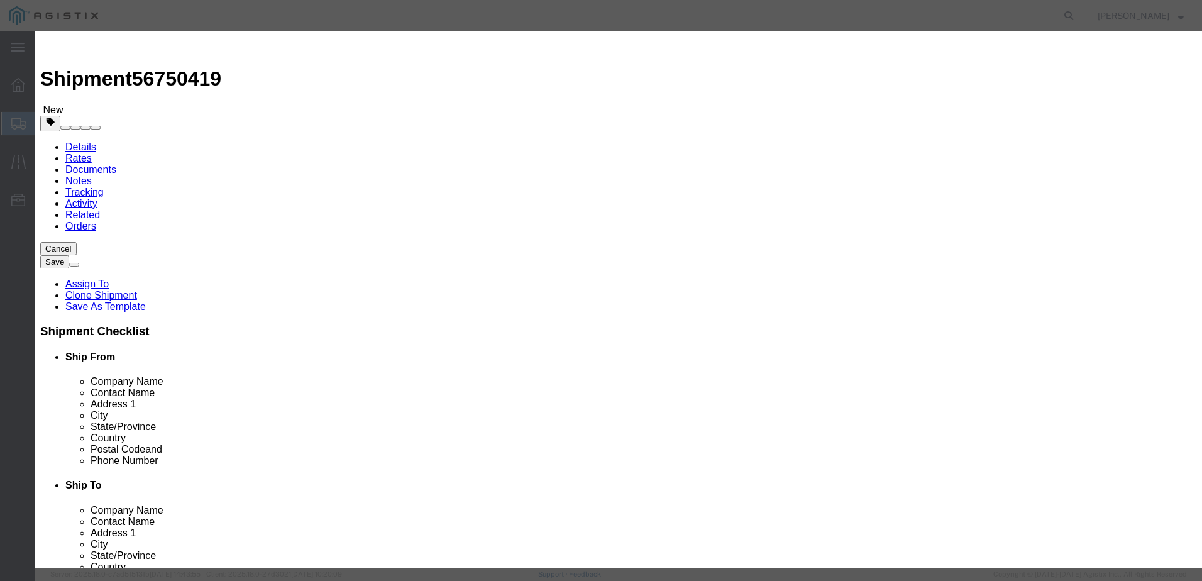
drag, startPoint x: 358, startPoint y: 125, endPoint x: 290, endPoint y: 123, distance: 67.9
click div "Pieces 0.00 Select Bag Barrels 100Board Feet Bottle Box Blister Pack Carats Can…"
type input "7"
click button "Save & Close"
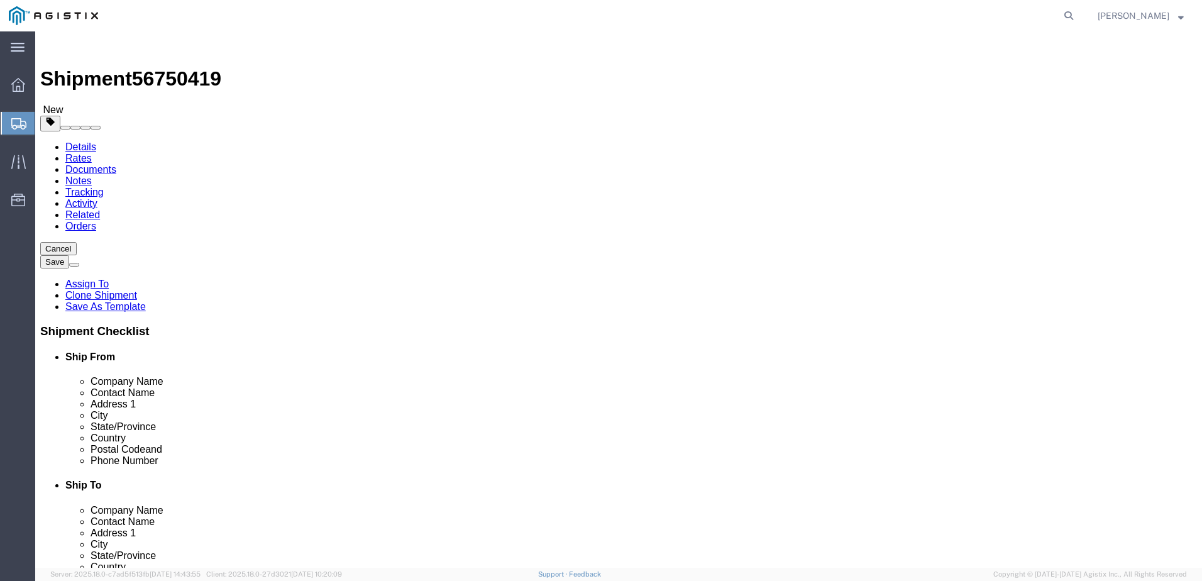
click link "Documents"
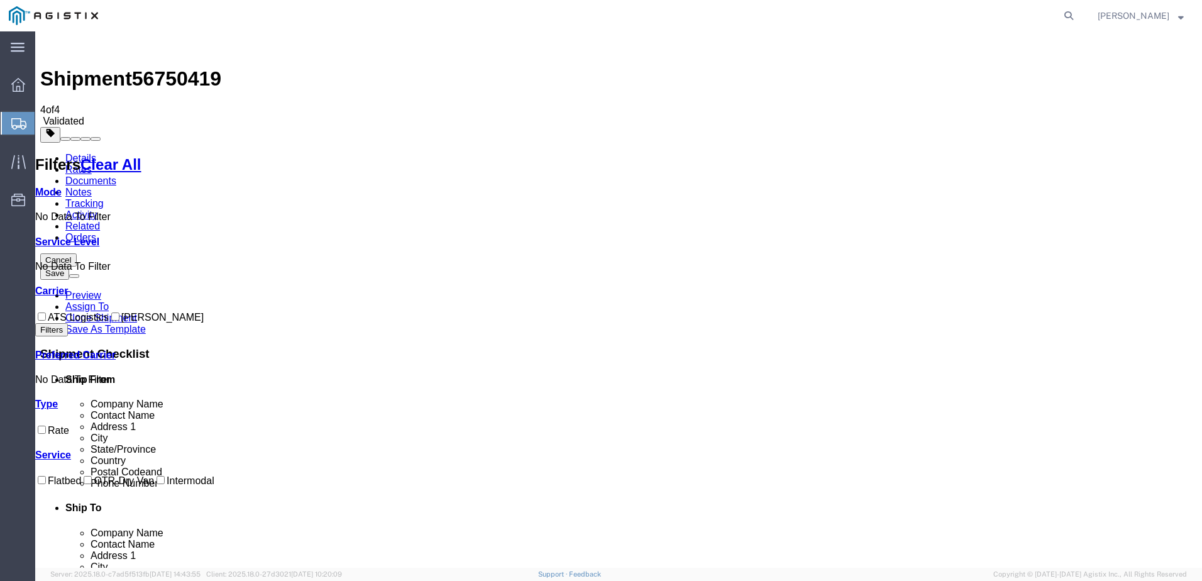
drag, startPoint x: 774, startPoint y: 177, endPoint x: 781, endPoint y: 190, distance: 14.9
